Goal: Task Accomplishment & Management: Complete application form

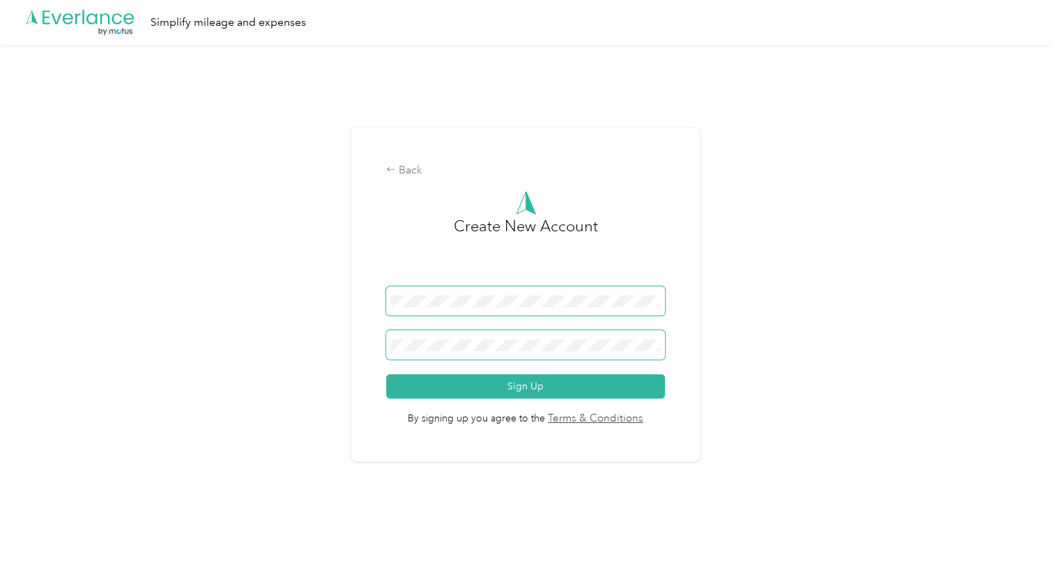
click at [386, 374] on button "Sign Up" at bounding box center [525, 386] width 279 height 24
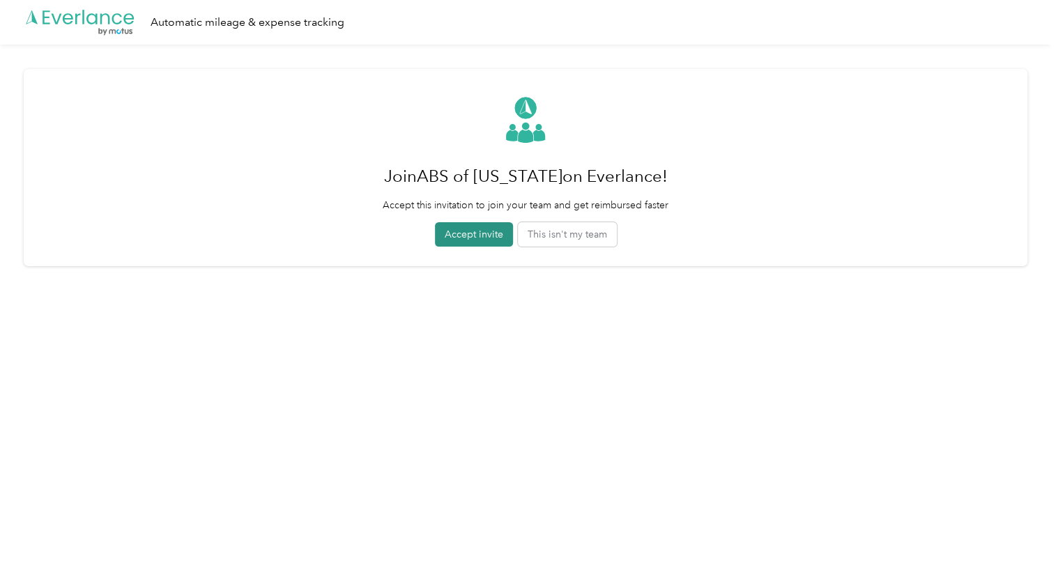
click at [473, 241] on button "Accept invite" at bounding box center [474, 234] width 78 height 24
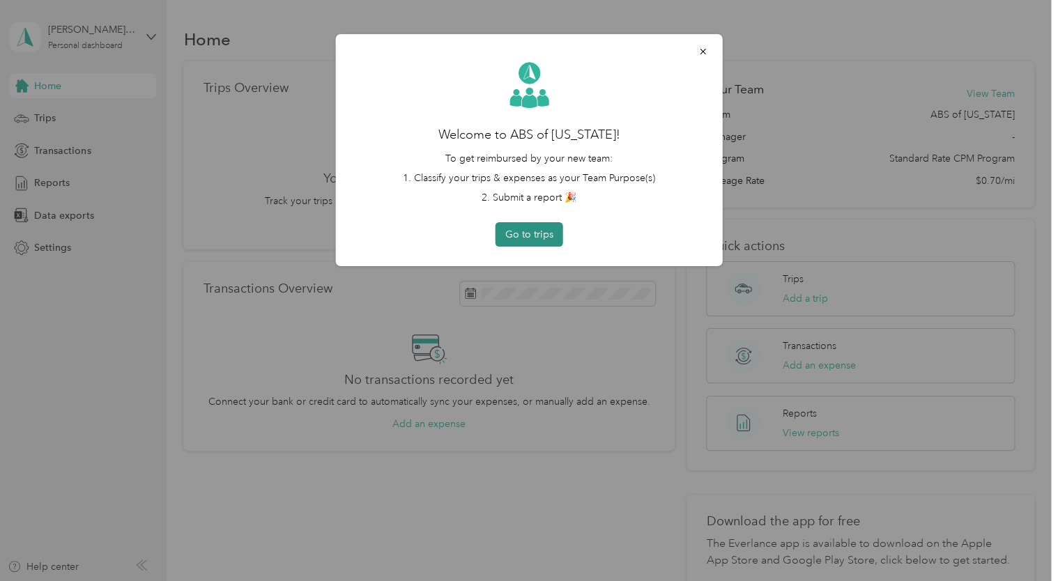
click at [532, 226] on button "Go to trips" at bounding box center [530, 234] width 68 height 24
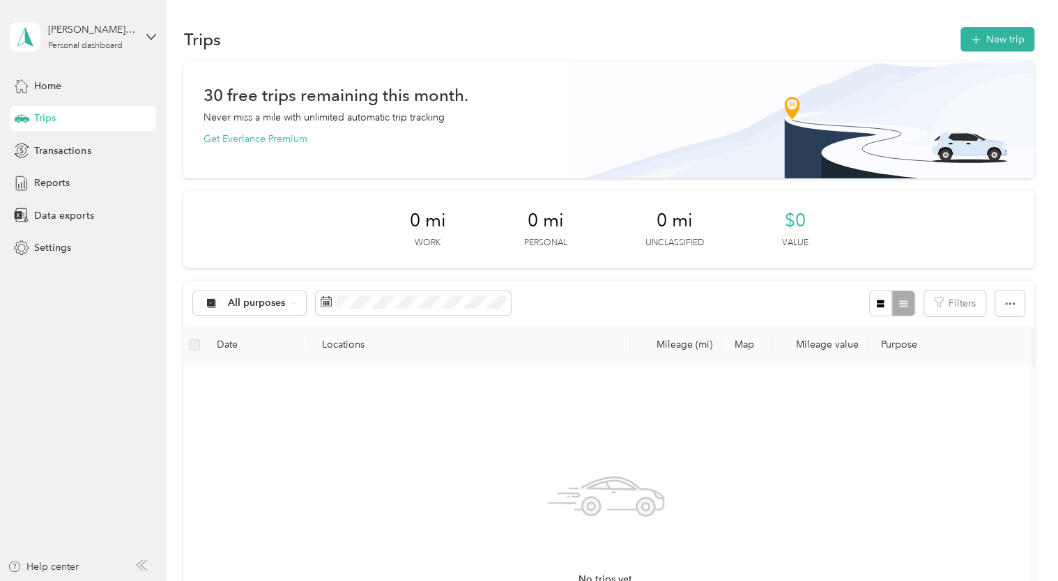
click at [262, 241] on div "0 mi Work 0 mi Personal 0 mi Unclassified $0 Value" at bounding box center [608, 229] width 850 height 78
click at [59, 91] on span "Home" at bounding box center [47, 86] width 27 height 15
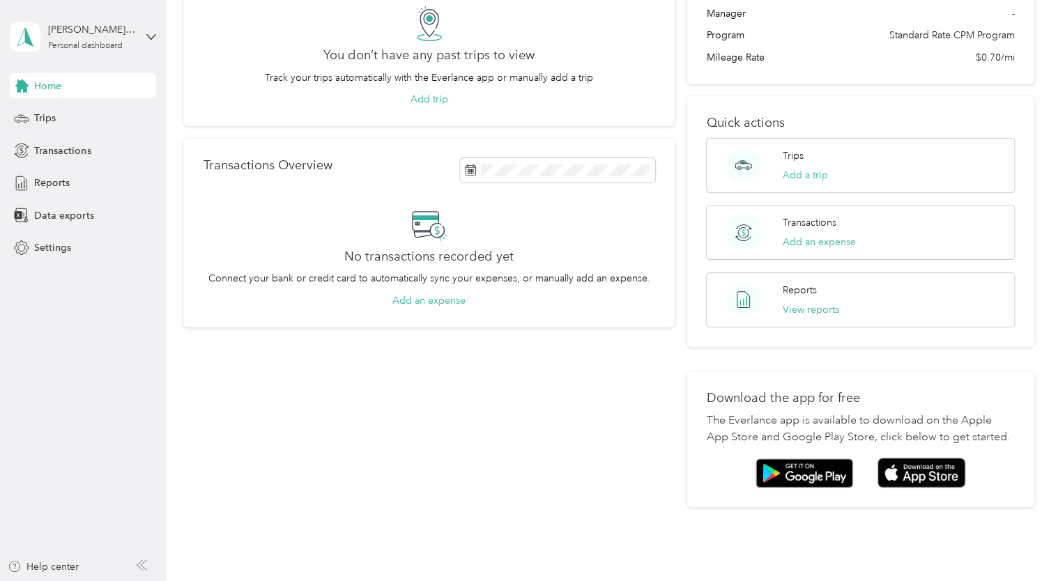
scroll to position [192, 0]
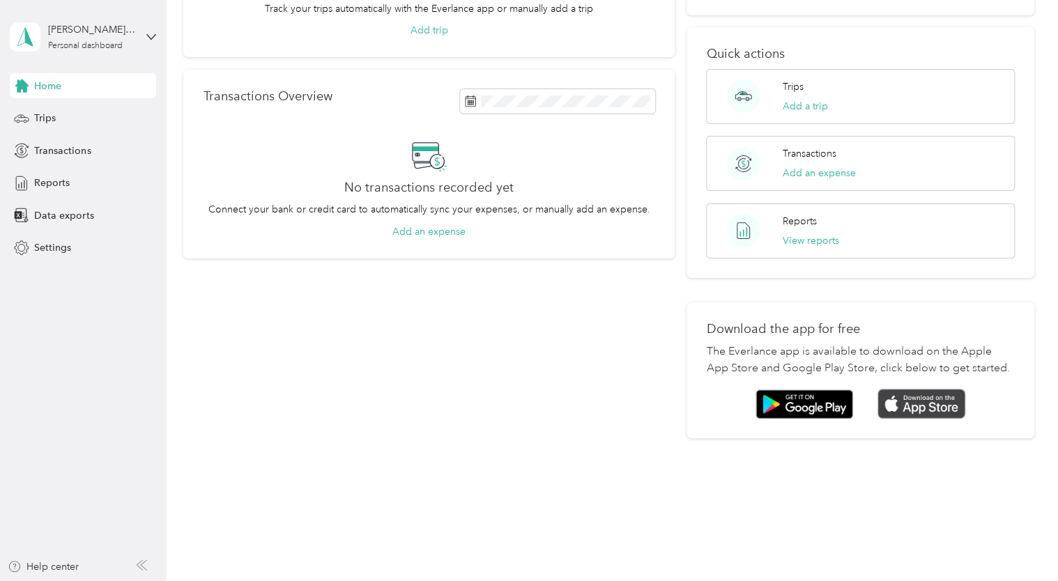
click at [914, 415] on img at bounding box center [921, 404] width 88 height 30
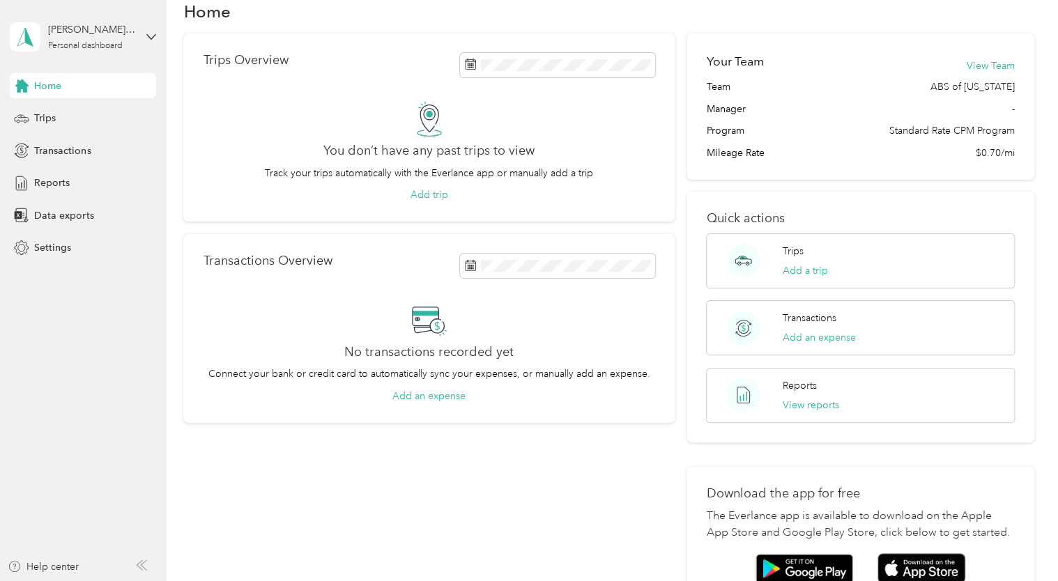
scroll to position [0, 0]
